Goal: Information Seeking & Learning: Compare options

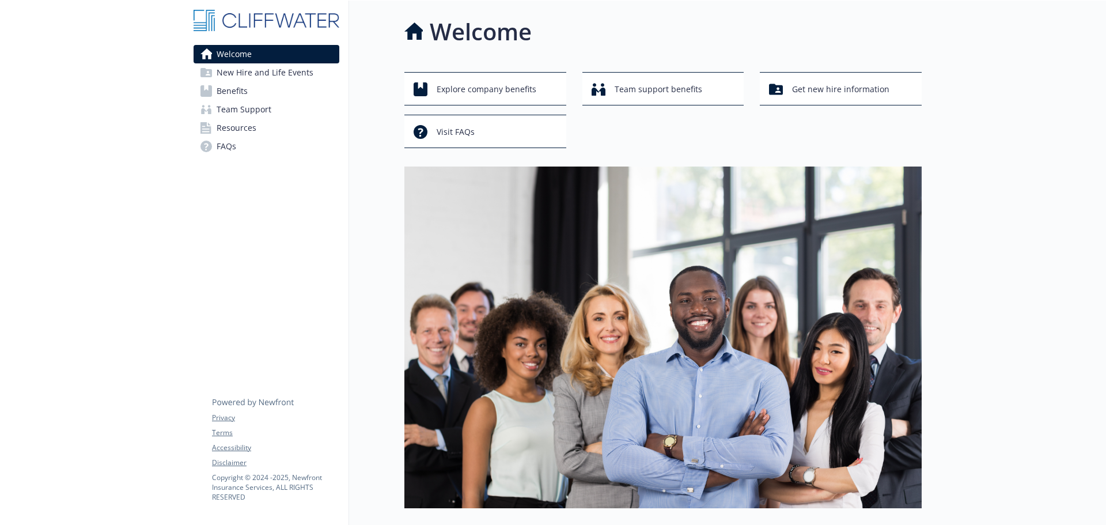
click at [229, 100] on span "Benefits" at bounding box center [232, 91] width 31 height 18
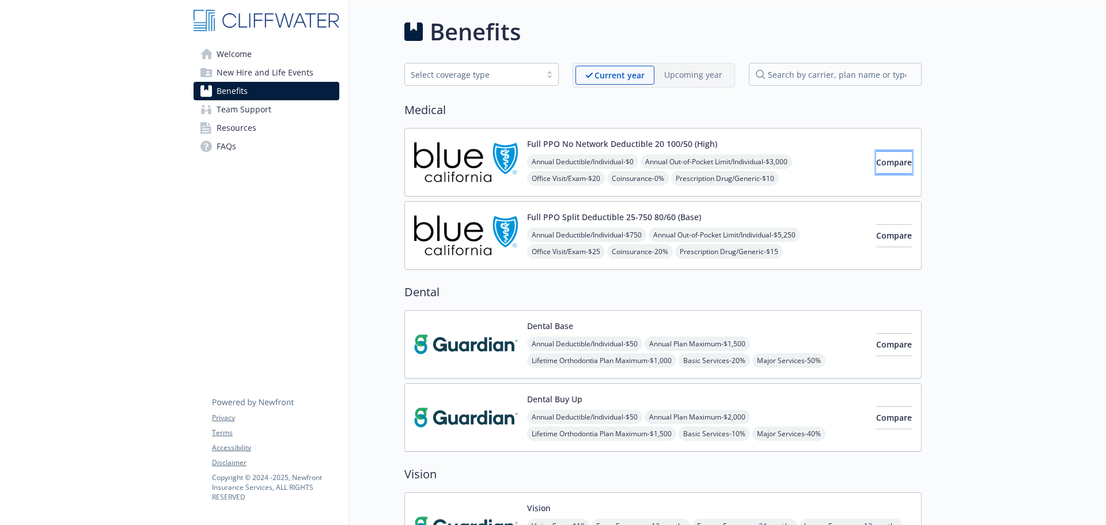
click at [879, 160] on span "Compare" at bounding box center [895, 162] width 36 height 11
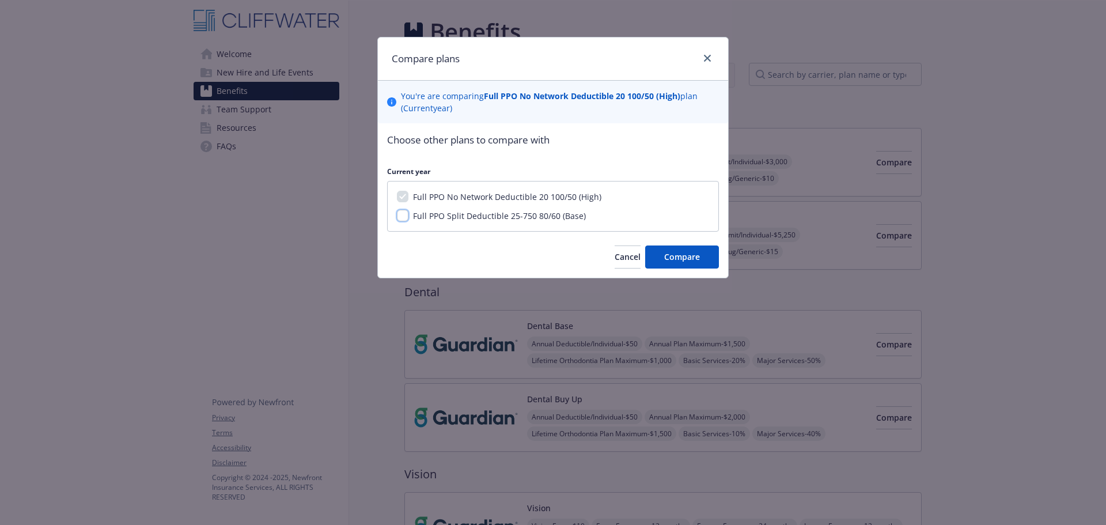
click at [401, 214] on input "Full PPO Split Deductible 25-750 80/60 (Base)" at bounding box center [403, 216] width 12 height 12
checkbox input "true"
click at [673, 257] on span "Compare" at bounding box center [682, 256] width 36 height 11
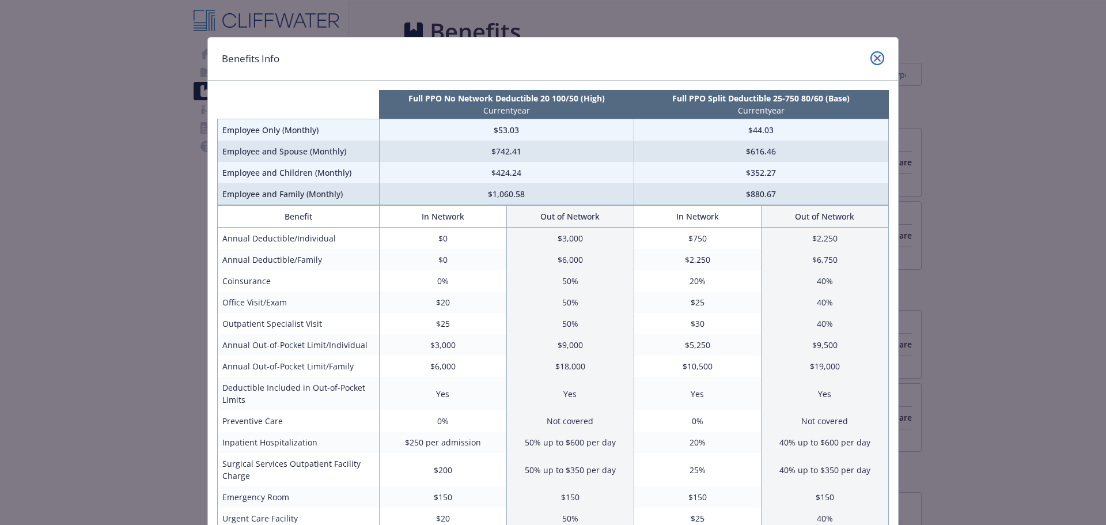
click at [874, 58] on icon "close" at bounding box center [877, 58] width 7 height 7
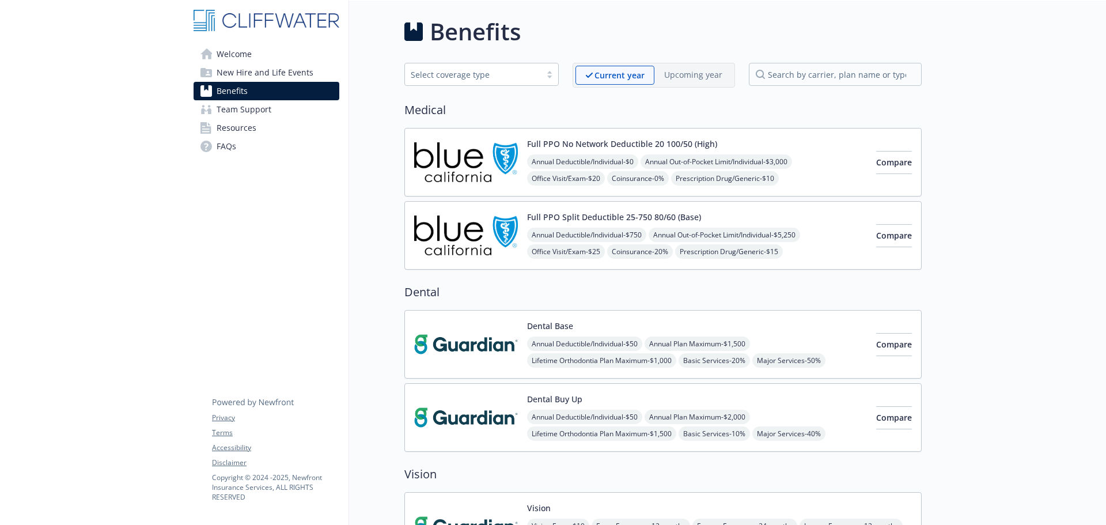
click at [742, 176] on span "Prescription Drug/Generic - $10" at bounding box center [725, 178] width 108 height 14
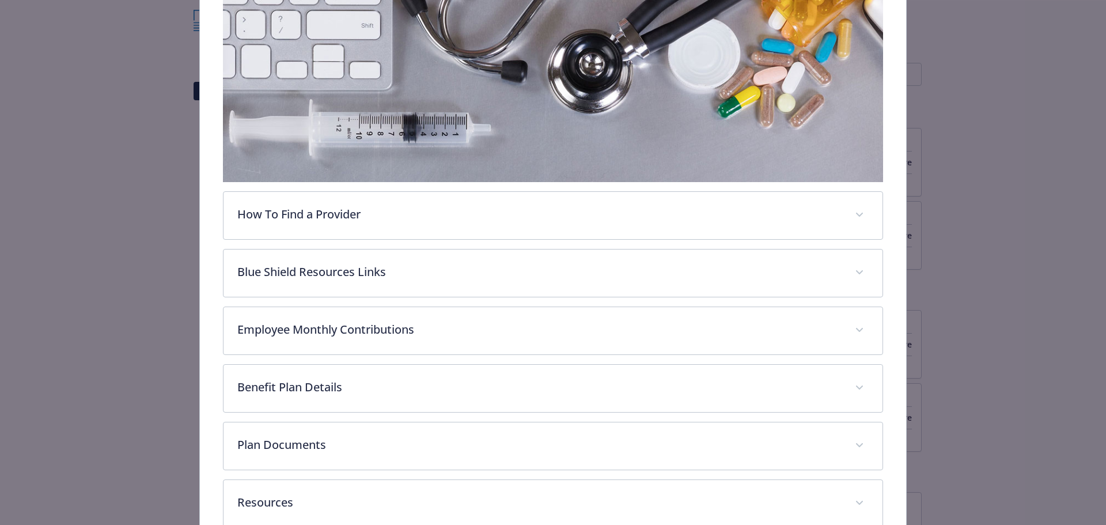
scroll to position [285, 0]
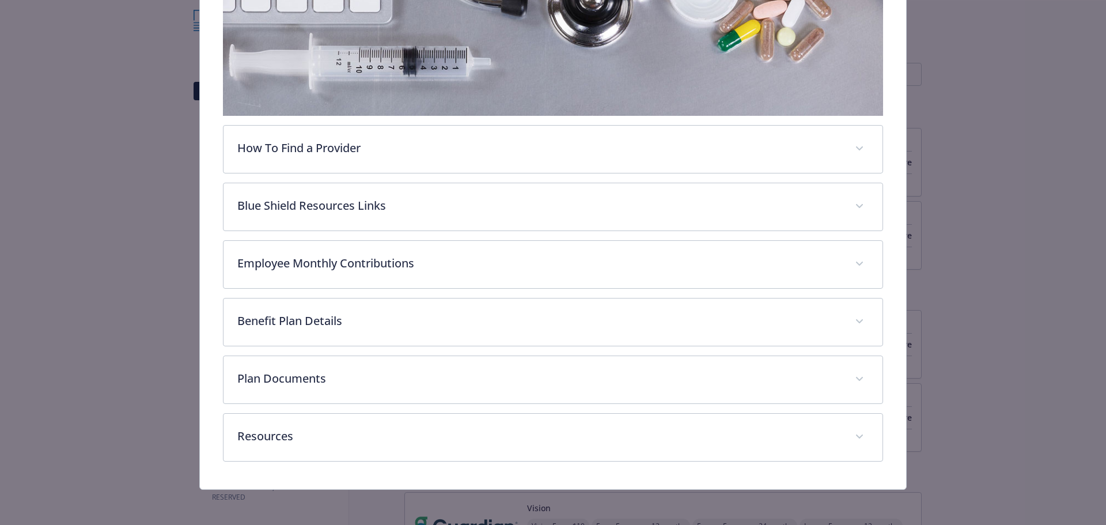
click at [309, 356] on div "Plan Documents 2025 Blue Shield High PPO SBC Cliffwater.pdf 2025 BlueShield Ful…" at bounding box center [553, 380] width 661 height 48
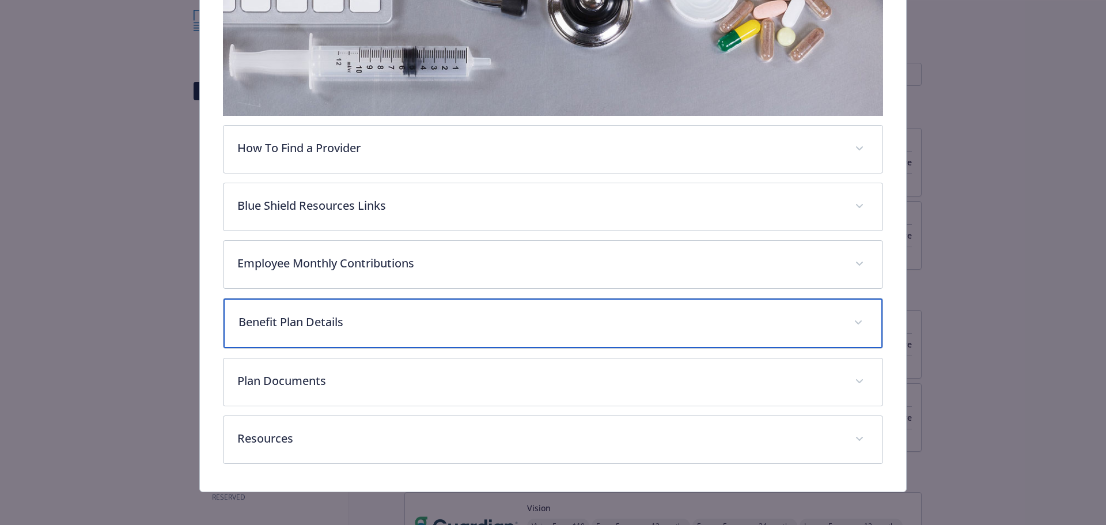
click at [327, 318] on p "Benefit Plan Details" at bounding box center [540, 321] width 602 height 17
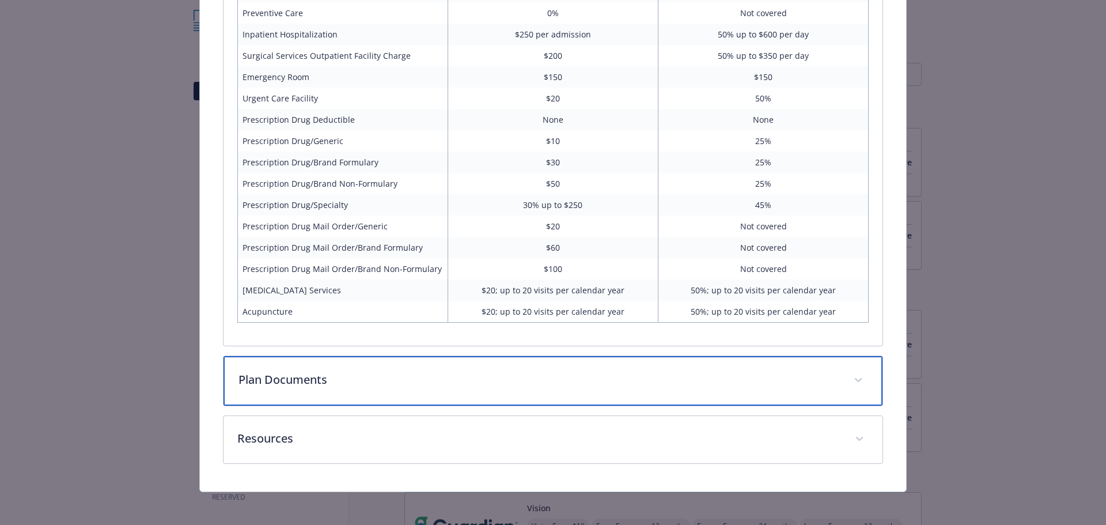
click at [308, 387] on div "Plan Documents" at bounding box center [554, 381] width 660 height 50
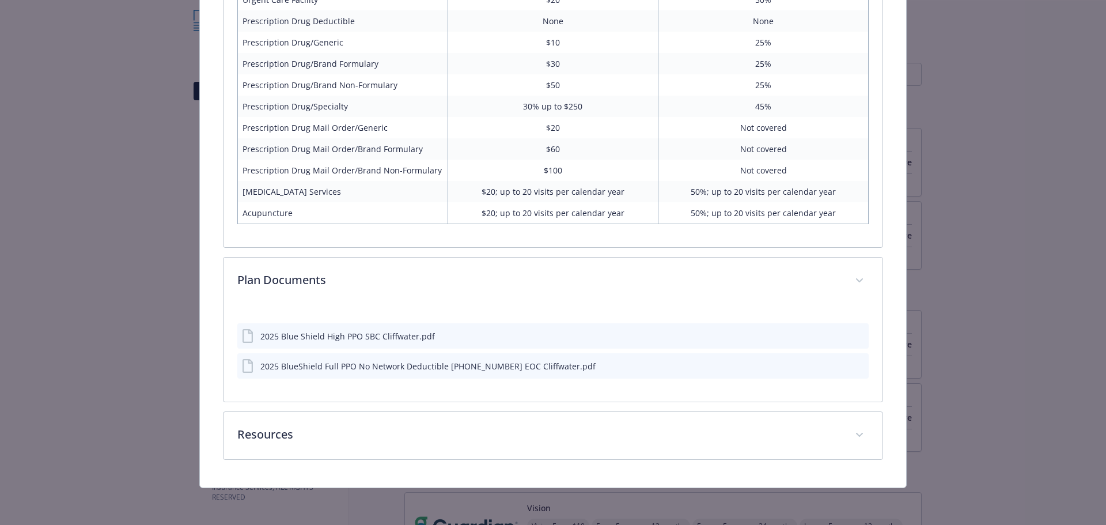
scroll to position [927, 0]
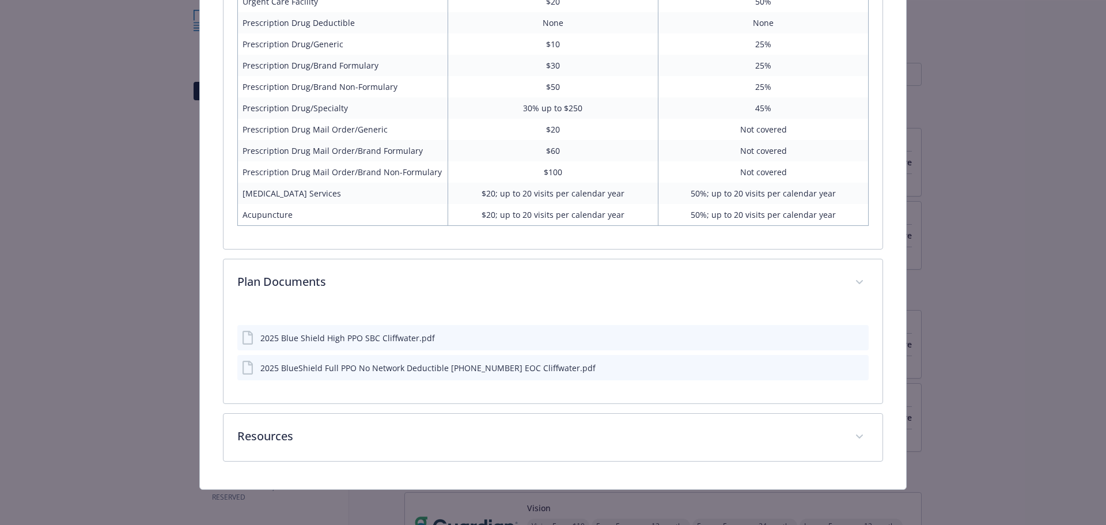
click at [252, 337] on icon "details for plan Medical - Full PPO No Network Deductible 20 100/50 (High) - Me…" at bounding box center [249, 338] width 14 height 14
click at [297, 346] on div "2025 Blue Shield High PPO SBC Cliffwater.pdf" at bounding box center [553, 337] width 632 height 25
click at [836, 335] on icon "download file" at bounding box center [839, 336] width 7 height 7
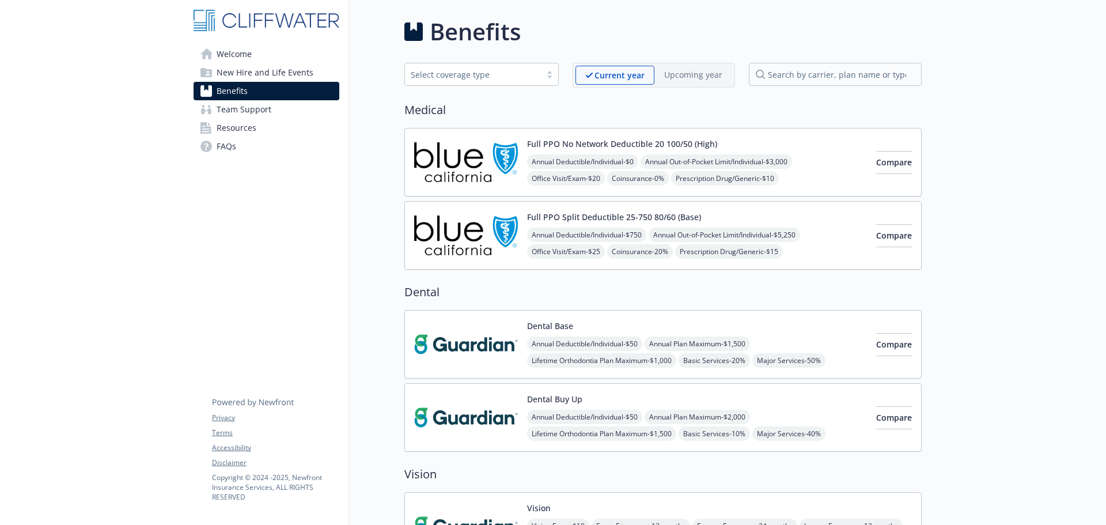
click at [484, 227] on img at bounding box center [466, 235] width 104 height 49
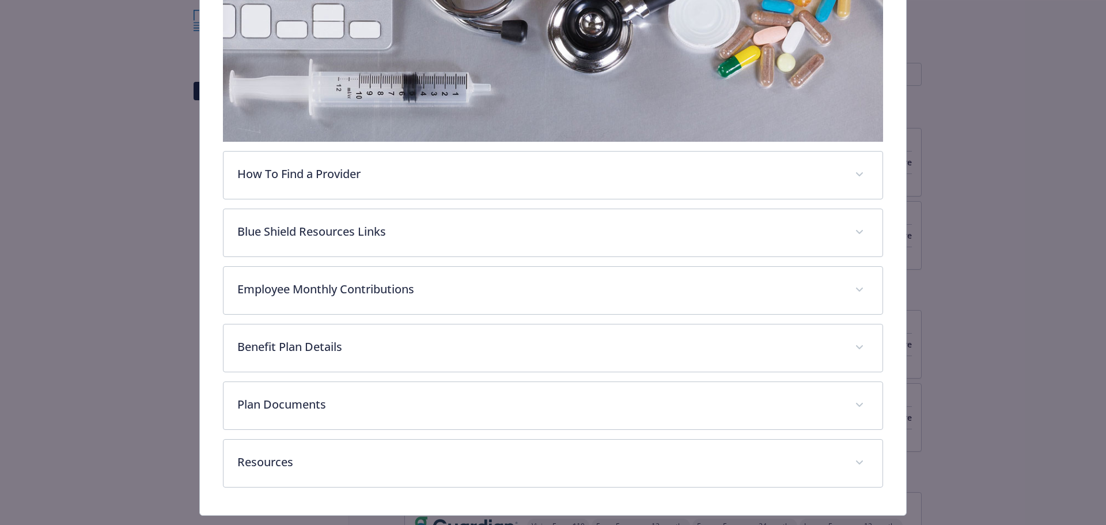
scroll to position [285, 0]
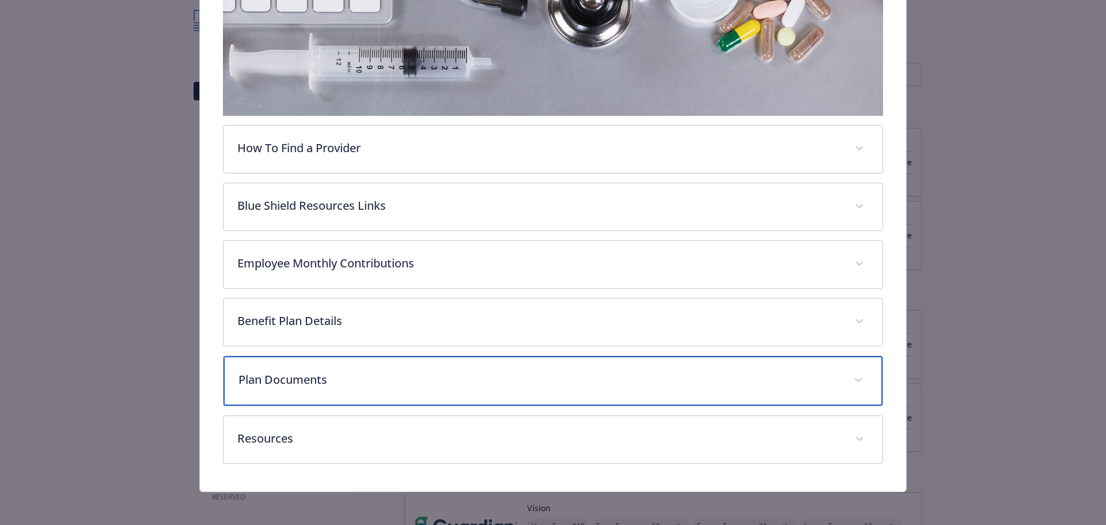
click at [274, 375] on p "Plan Documents" at bounding box center [540, 379] width 602 height 17
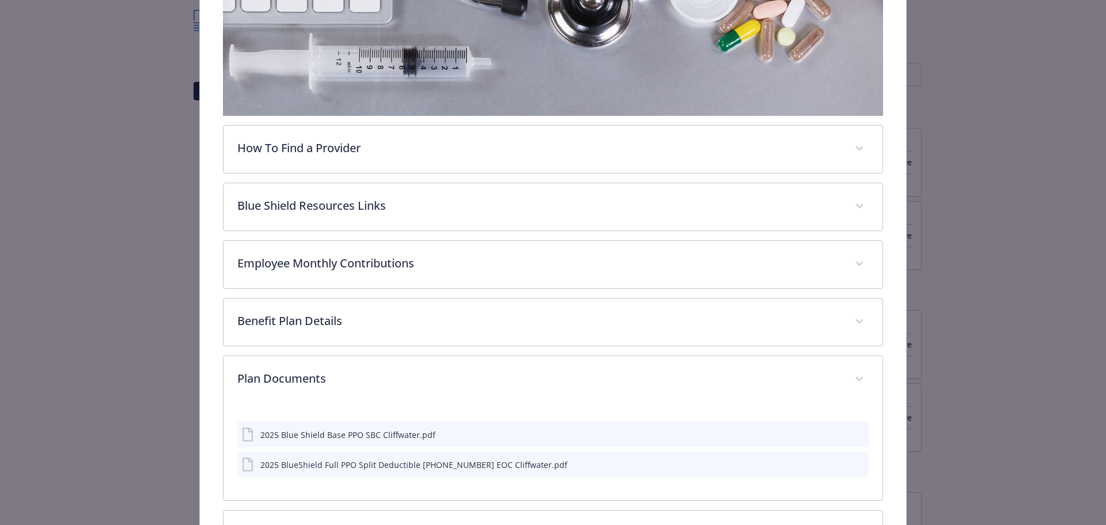
click at [834, 460] on icon "download file" at bounding box center [838, 463] width 9 height 9
click at [834, 433] on icon "download file" at bounding box center [838, 433] width 9 height 9
click at [791, 419] on div "2025 Blue Shield Base PPO SBC Cliffwater.pdf Download file Download file 2025 B…" at bounding box center [553, 445] width 632 height 65
